Goal: Information Seeking & Learning: Learn about a topic

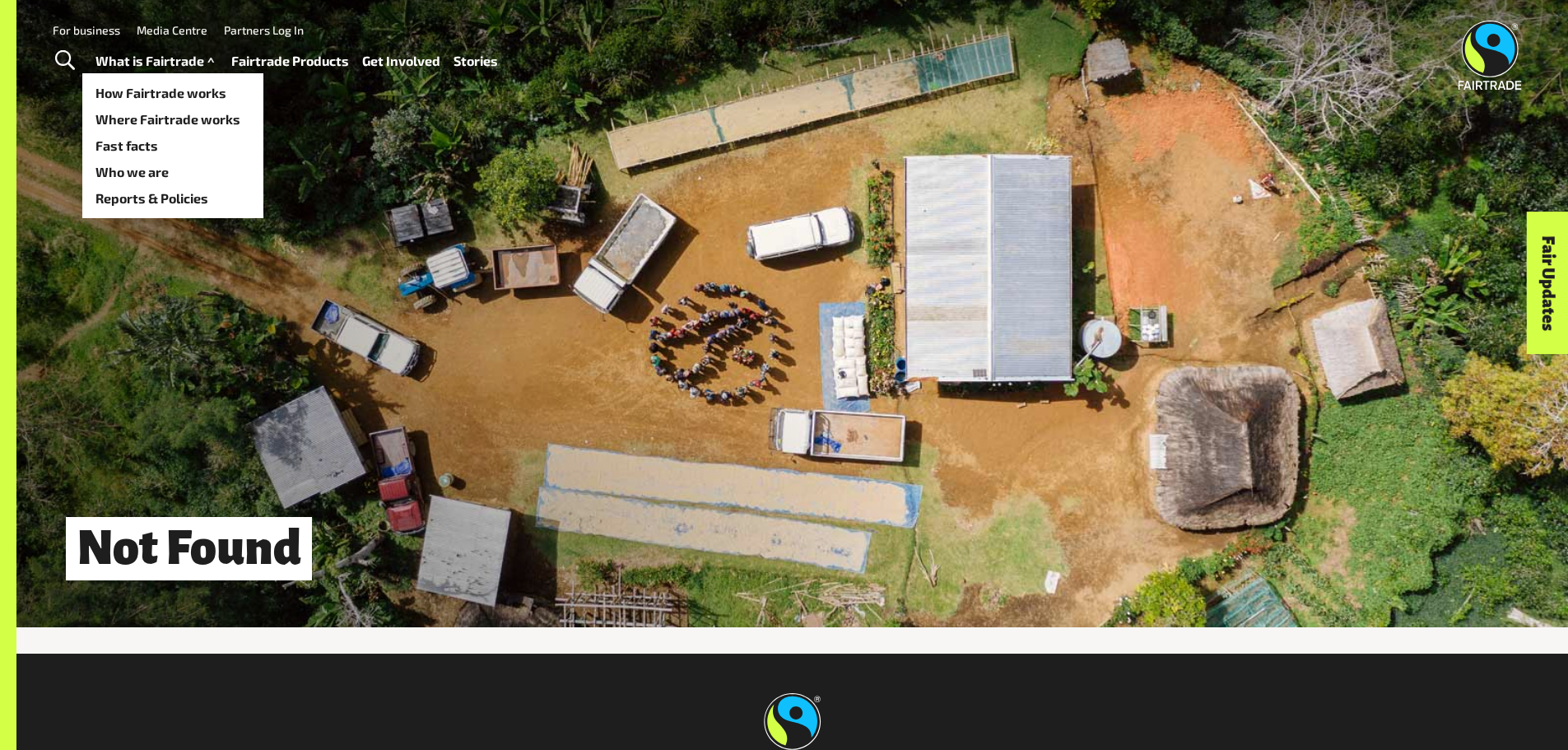
click at [178, 64] on link "What is Fairtrade" at bounding box center [157, 61] width 122 height 24
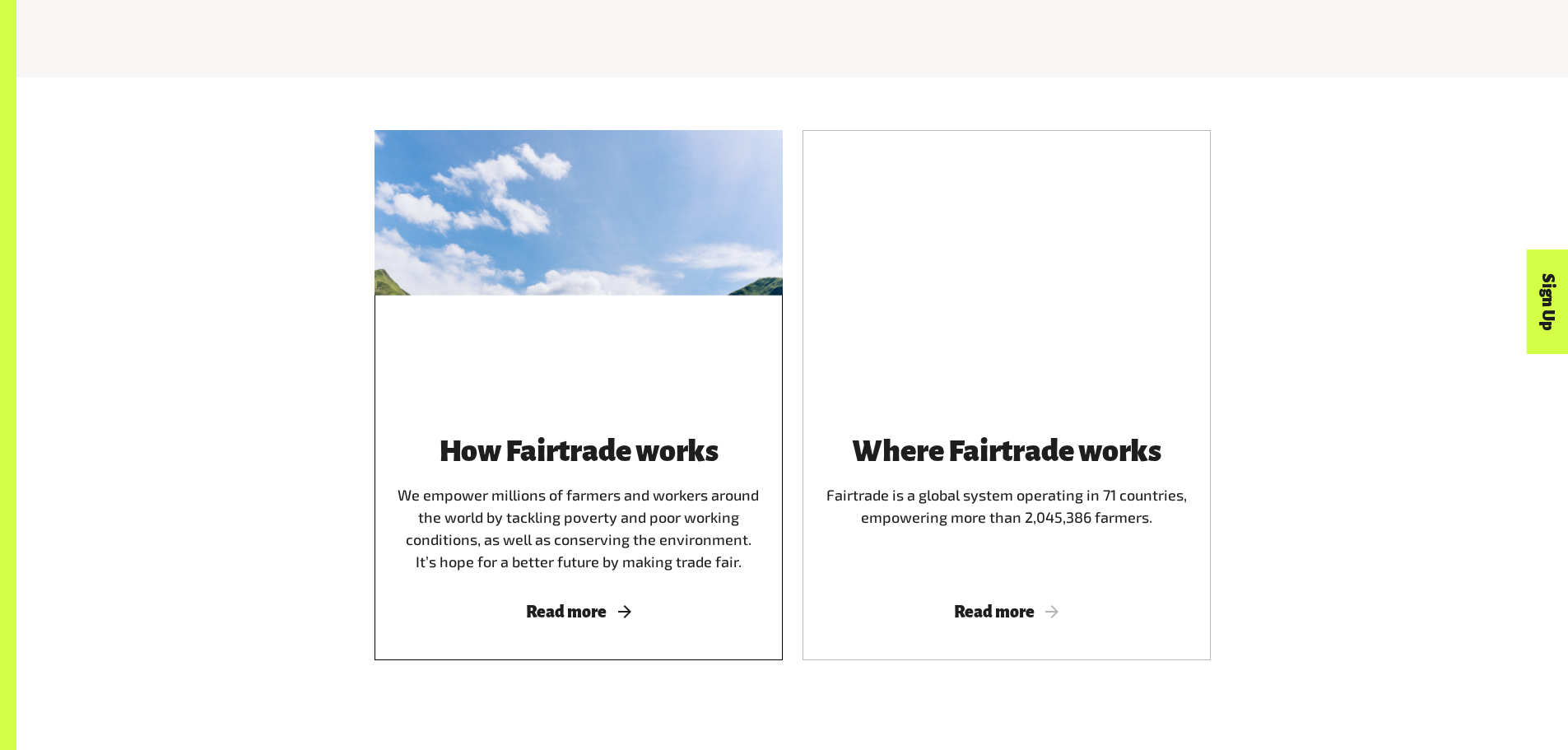
scroll to position [989, 0]
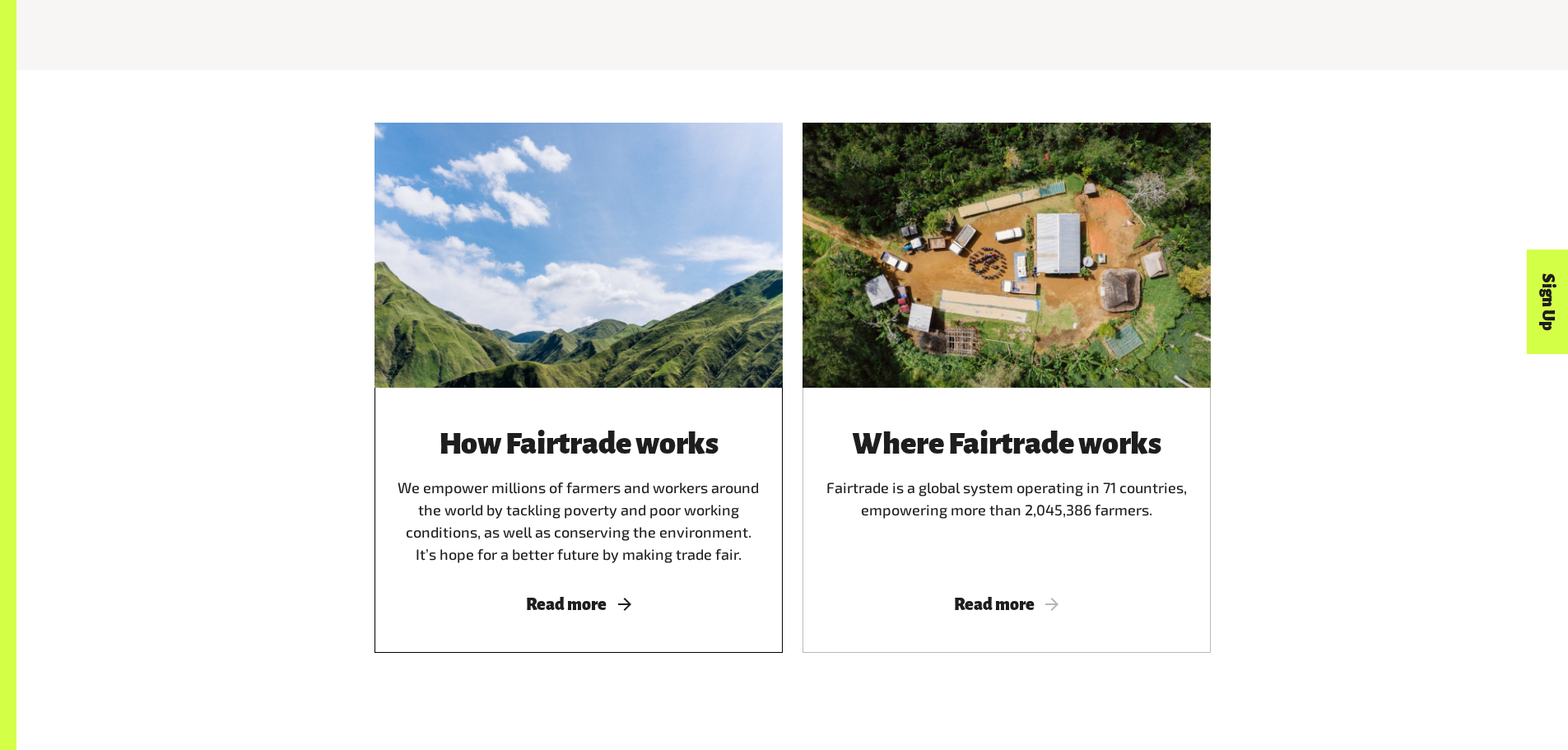
click at [613, 500] on div "How Fairtrade works We empower millions of farmers and workers around the world…" at bounding box center [579, 497] width 369 height 139
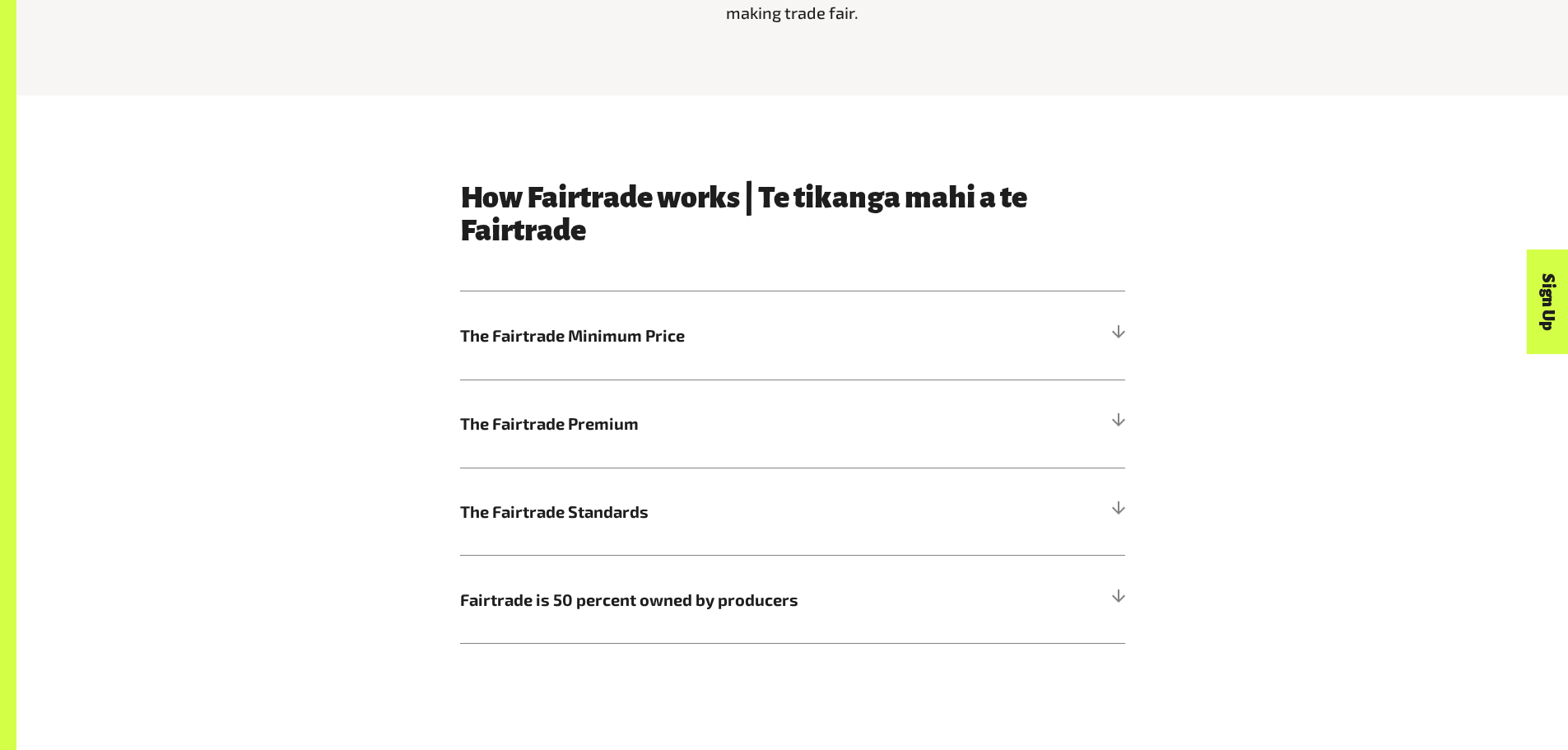
scroll to position [989, 0]
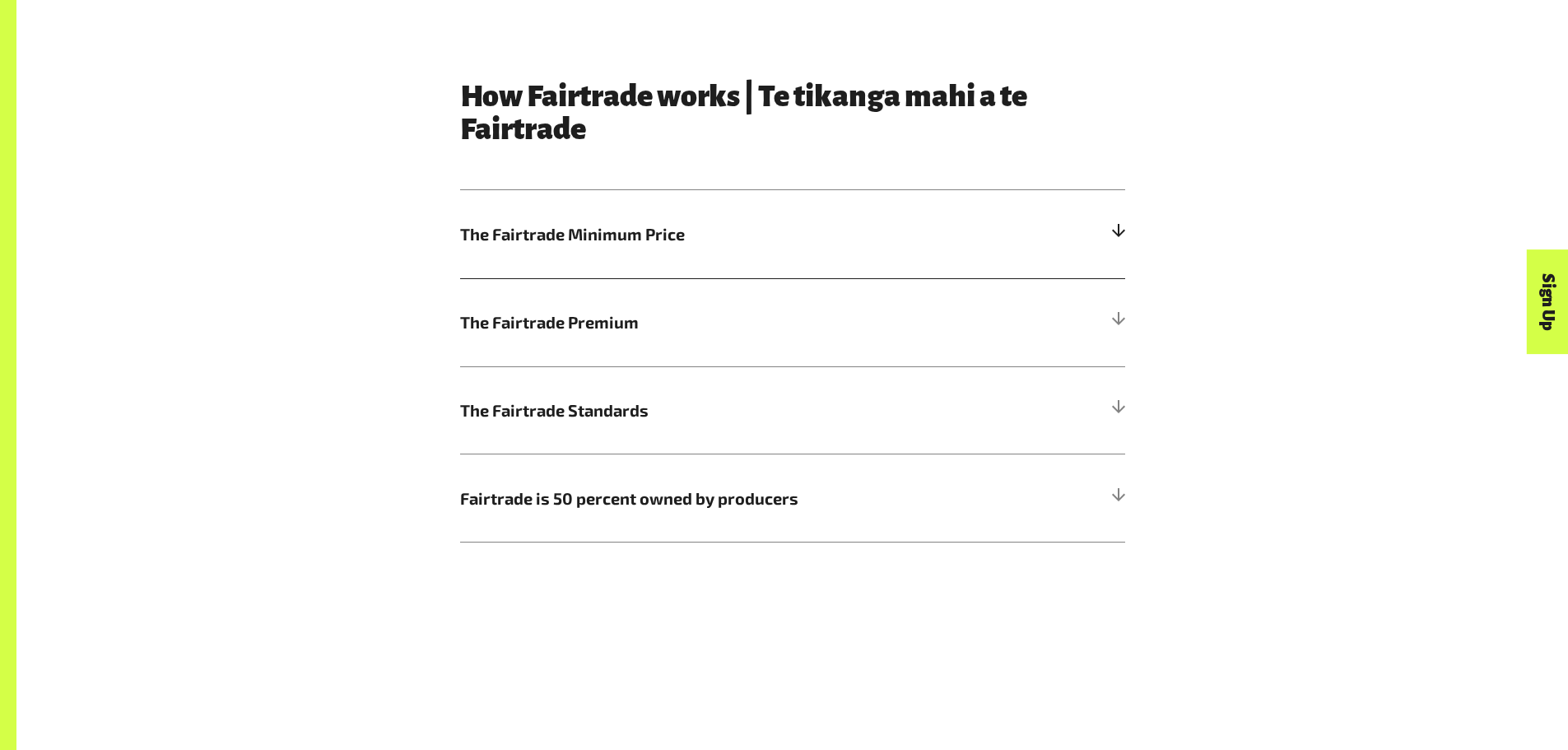
click at [586, 231] on span "The Fairtrade Minimum Price" at bounding box center [709, 234] width 499 height 25
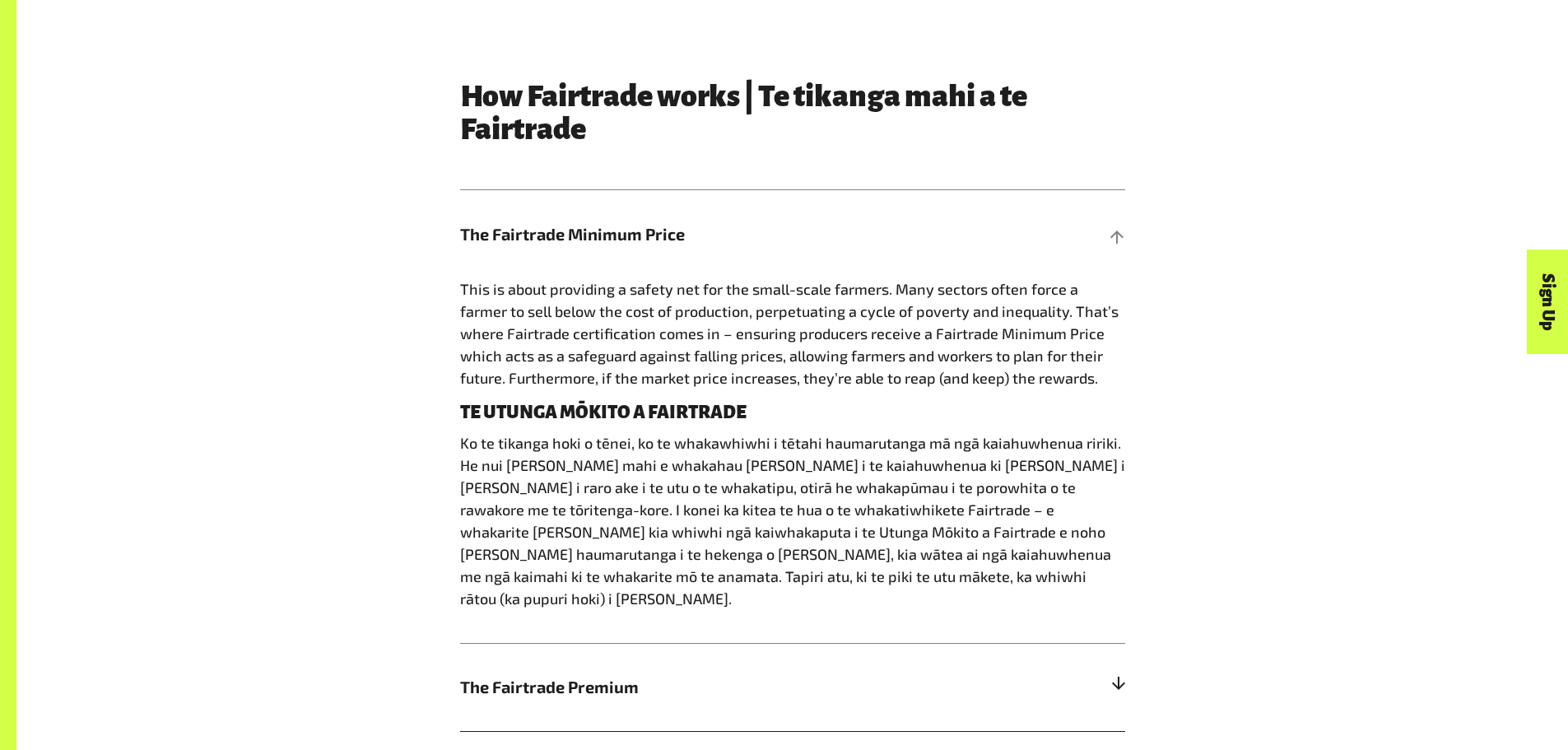
click at [632, 698] on h5 "The Fairtrade Premium" at bounding box center [793, 687] width 665 height 88
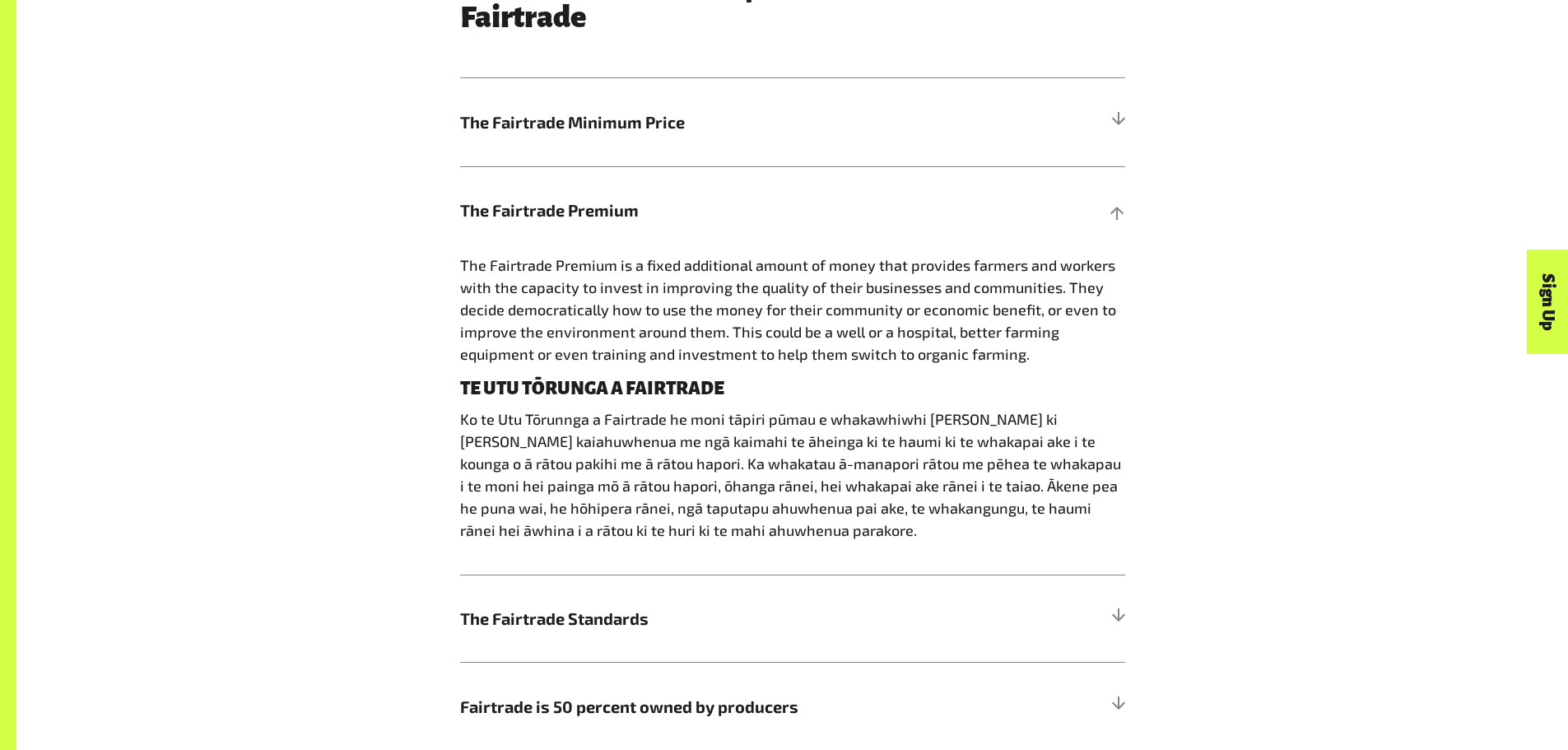
scroll to position [1318, 0]
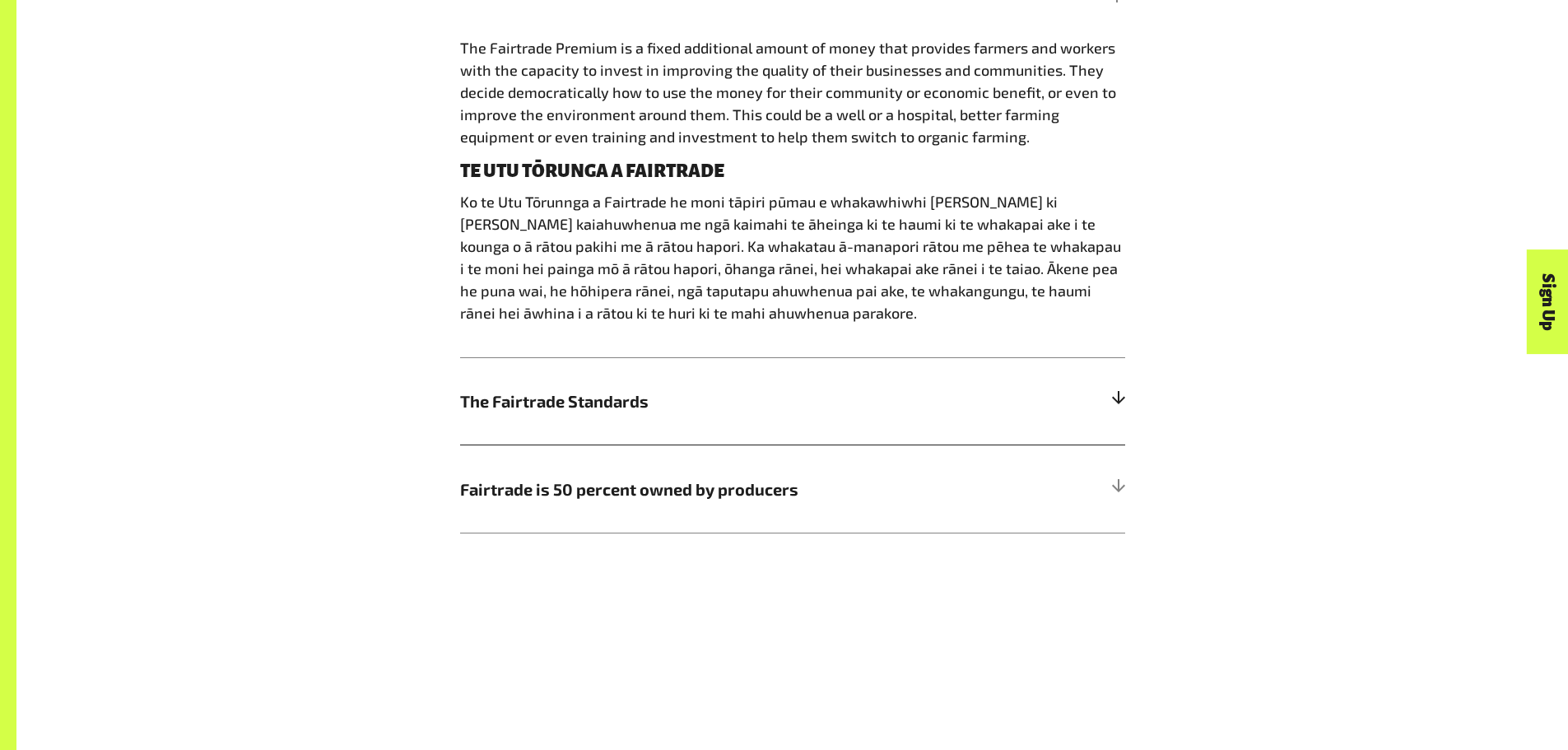
click at [654, 433] on h5 "The Fairtrade Standards" at bounding box center [793, 402] width 665 height 88
